Goal: Find specific page/section: Find specific page/section

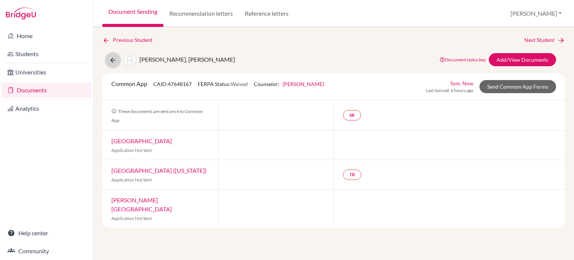
click at [111, 59] on icon at bounding box center [112, 59] width 7 height 7
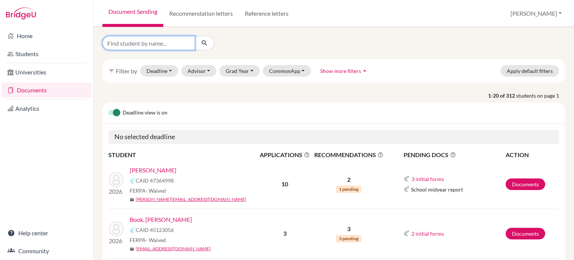
click at [151, 38] on input "Find student by name..." at bounding box center [148, 43] width 93 height 14
type input "eun"
click at [209, 43] on button "submit" at bounding box center [205, 43] width 20 height 14
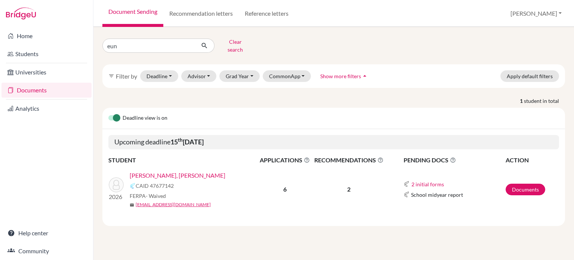
click at [154, 171] on link "Eun, Beom Woo" at bounding box center [178, 175] width 96 height 9
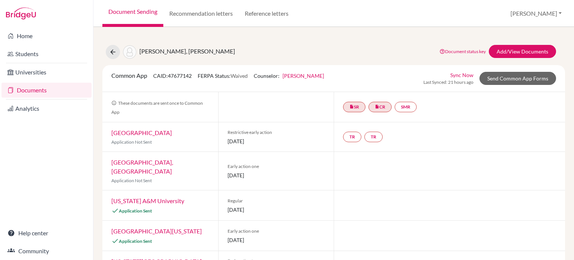
scroll to position [37, 0]
